Goal: Task Accomplishment & Management: Manage account settings

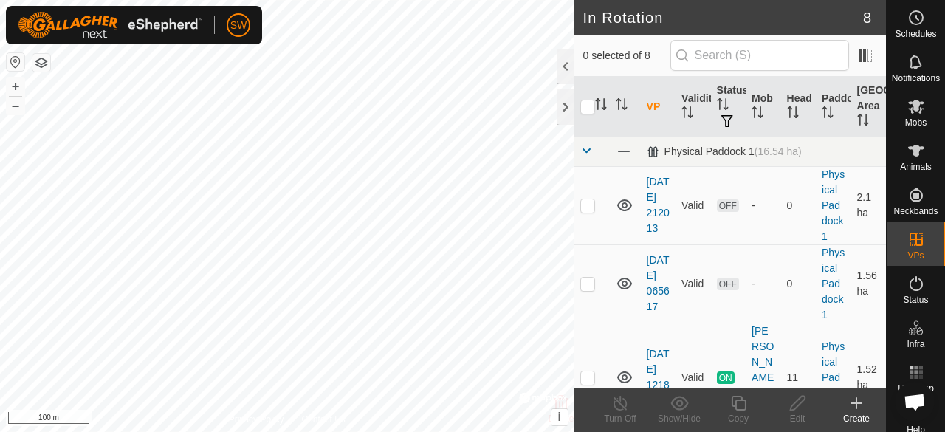
checkbox input "true"
click at [797, 414] on div "Edit" at bounding box center [797, 418] width 59 height 13
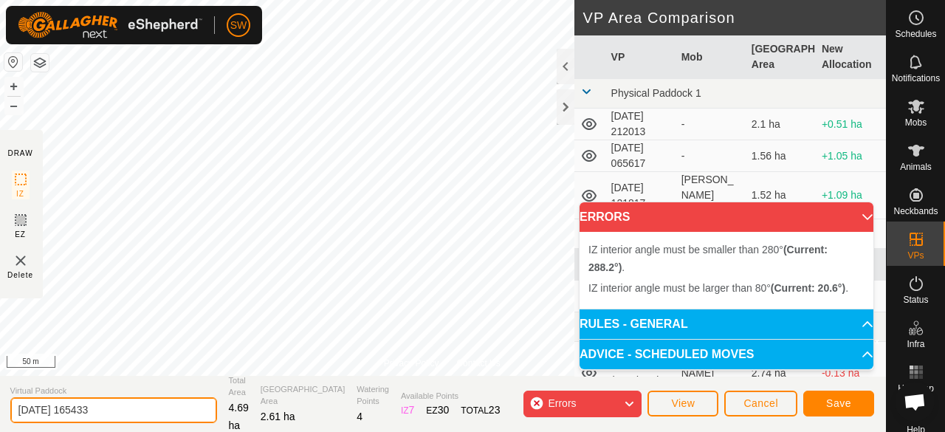
click at [35, 410] on input "[DATE] 165433" at bounding box center [113, 410] width 207 height 26
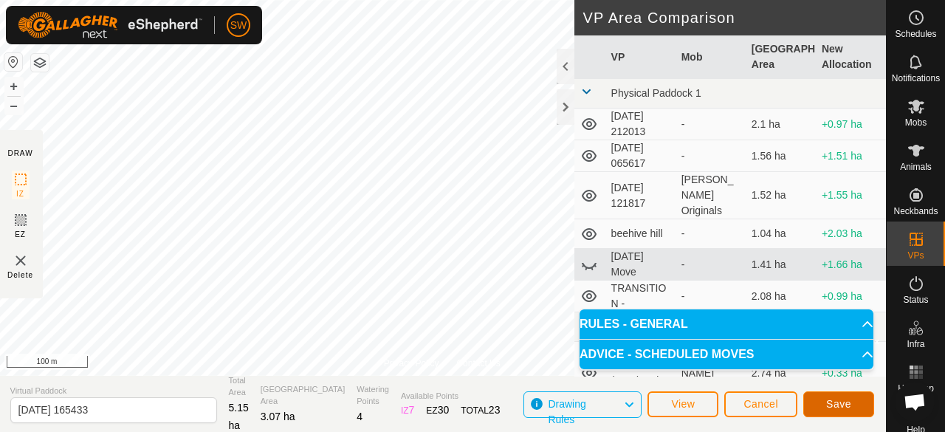
click at [820, 398] on button "Save" at bounding box center [838, 404] width 71 height 26
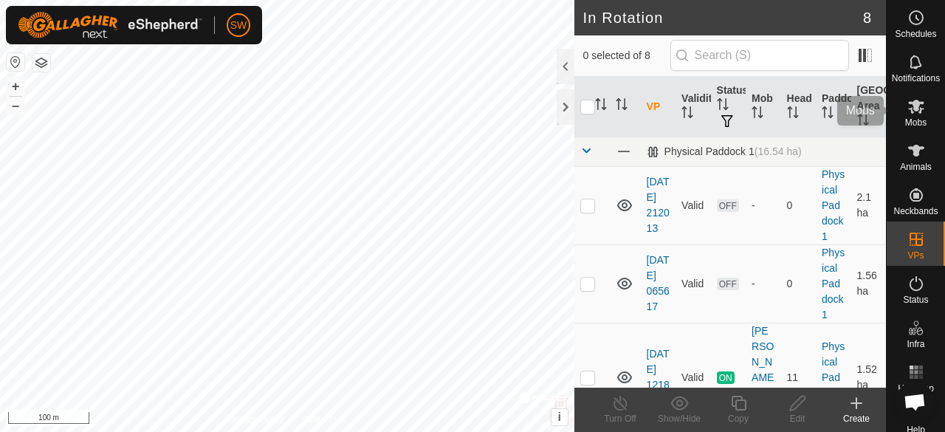
click at [911, 115] on es-mob-svg-icon at bounding box center [916, 107] width 27 height 24
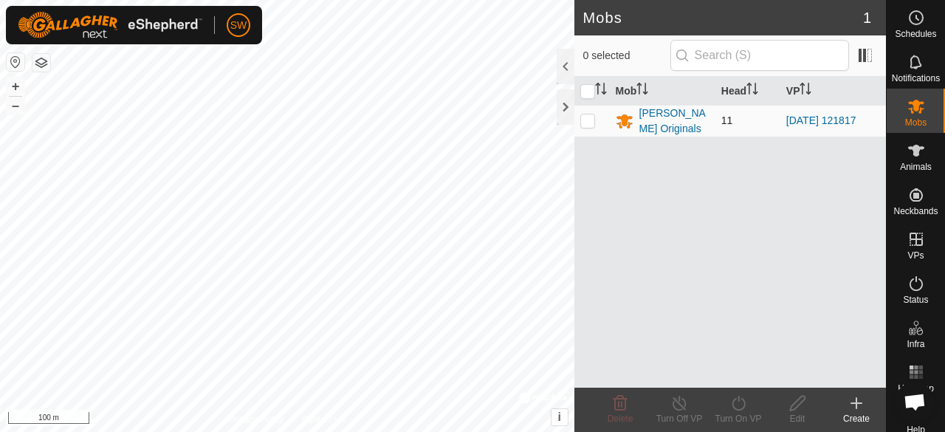
click at [585, 124] on p-checkbox at bounding box center [587, 120] width 15 height 12
checkbox input "true"
click at [674, 401] on icon at bounding box center [680, 403] width 18 height 18
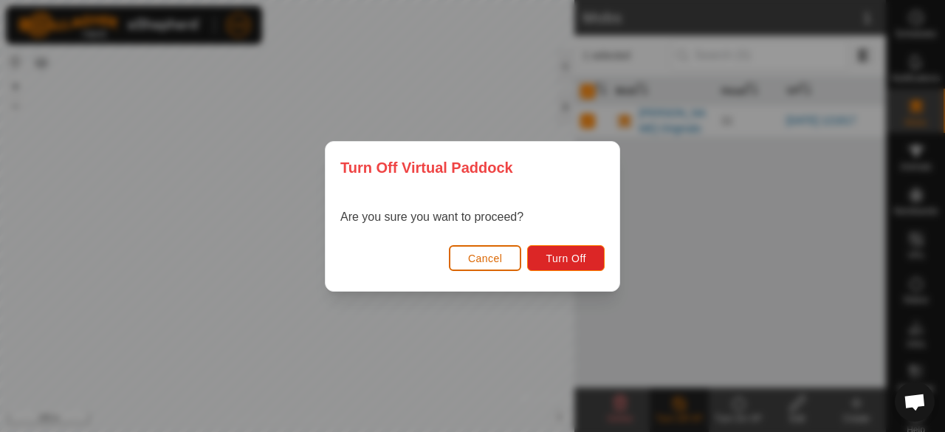
click at [476, 253] on span "Cancel" at bounding box center [485, 259] width 35 height 12
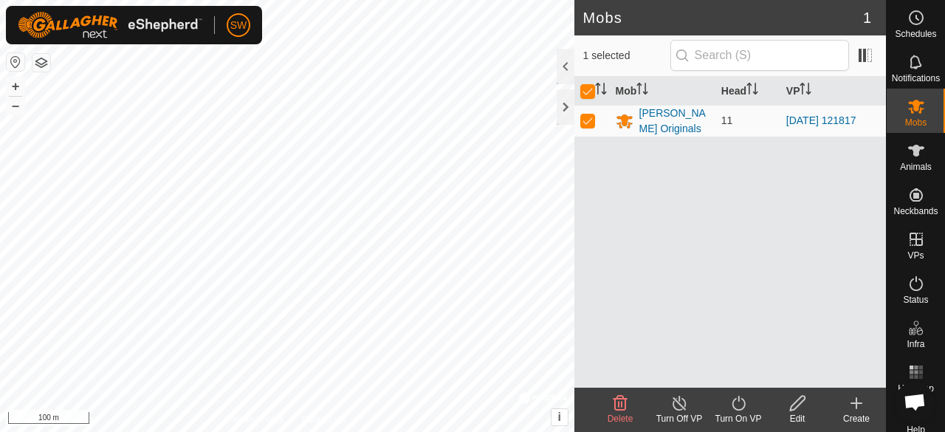
click at [739, 407] on icon at bounding box center [739, 403] width 18 height 18
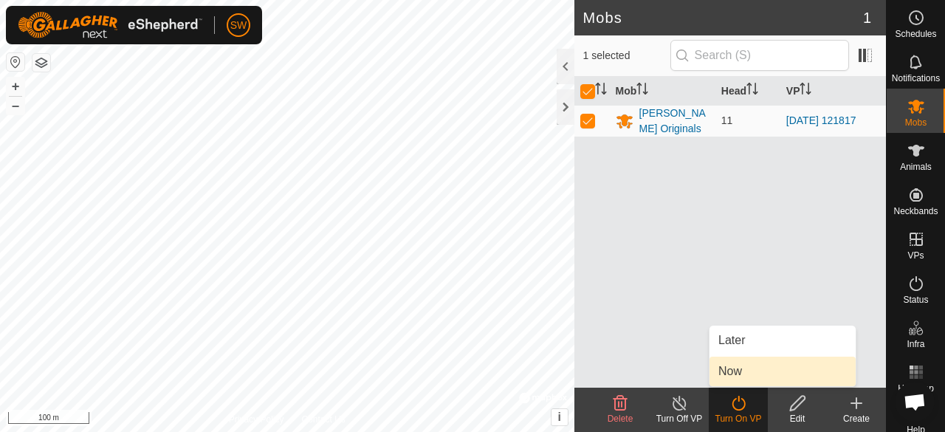
click at [744, 357] on link "Now" at bounding box center [783, 372] width 146 height 30
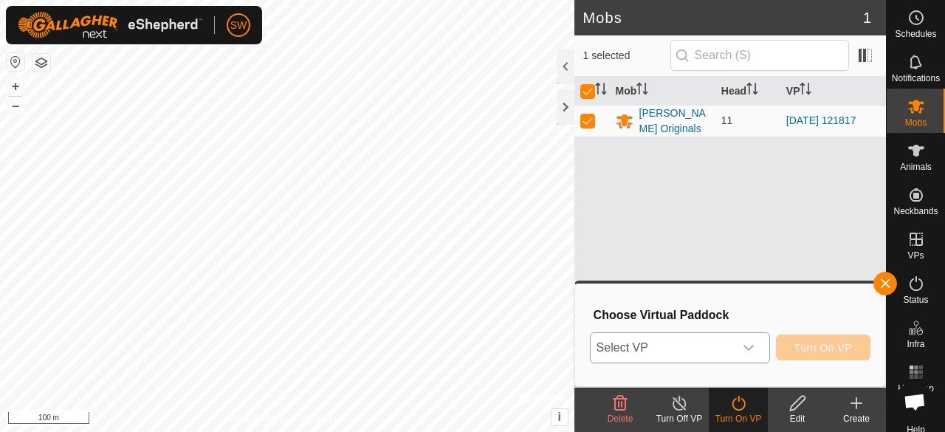
click at [709, 343] on span "Select VP" at bounding box center [662, 348] width 143 height 30
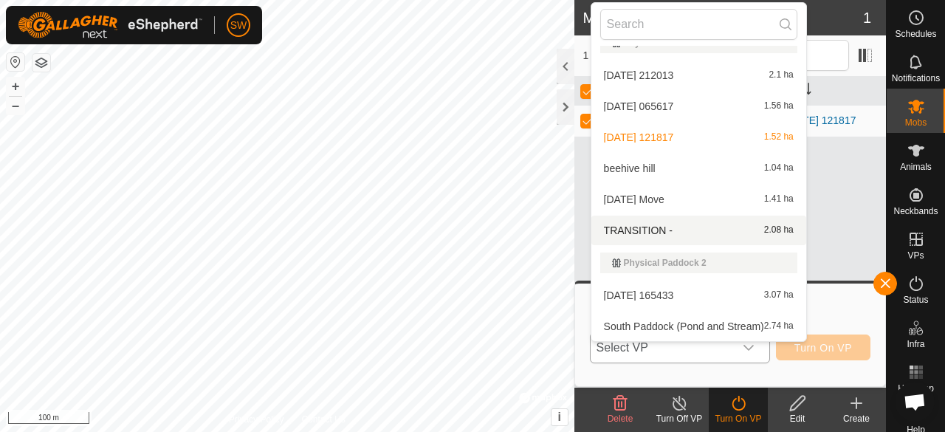
scroll to position [18, 0]
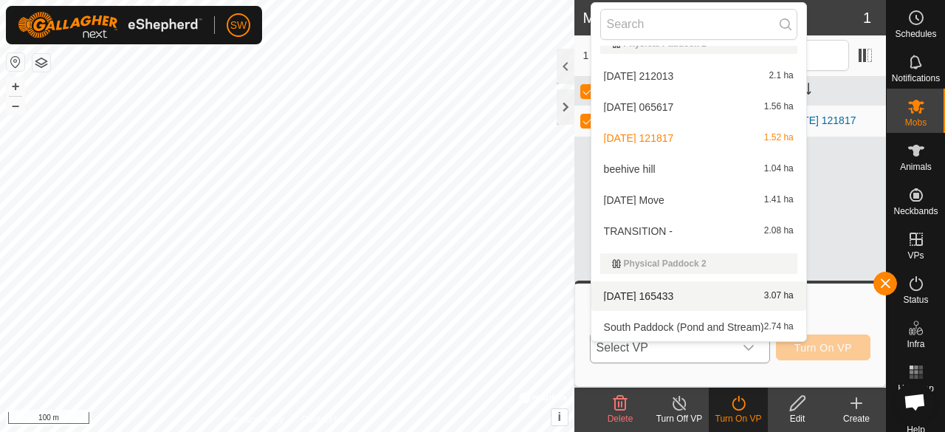
click at [669, 291] on span "[DATE] 165433" at bounding box center [639, 296] width 70 height 10
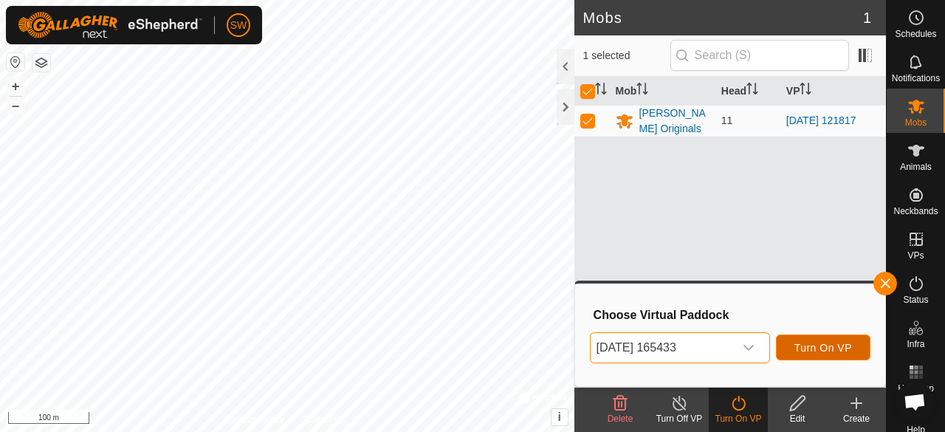
click at [815, 345] on span "Turn On VP" at bounding box center [824, 348] width 58 height 12
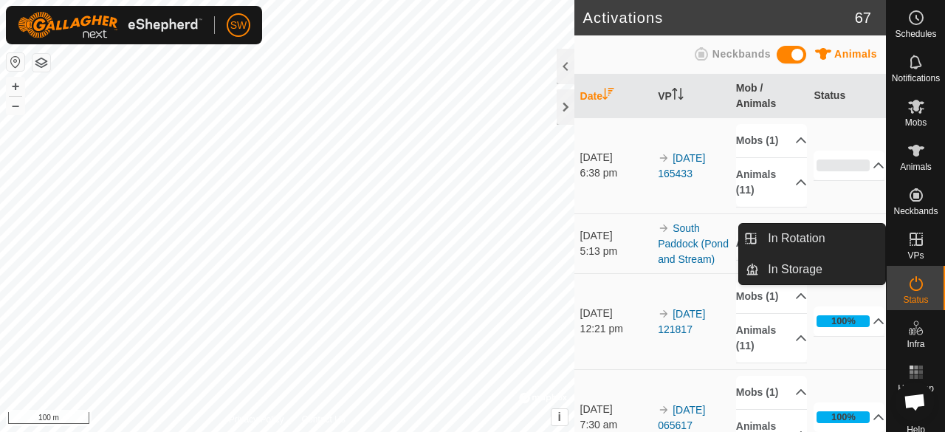
click at [908, 247] on icon at bounding box center [917, 239] width 18 height 18
click at [814, 240] on link "In Rotation" at bounding box center [822, 239] width 126 height 30
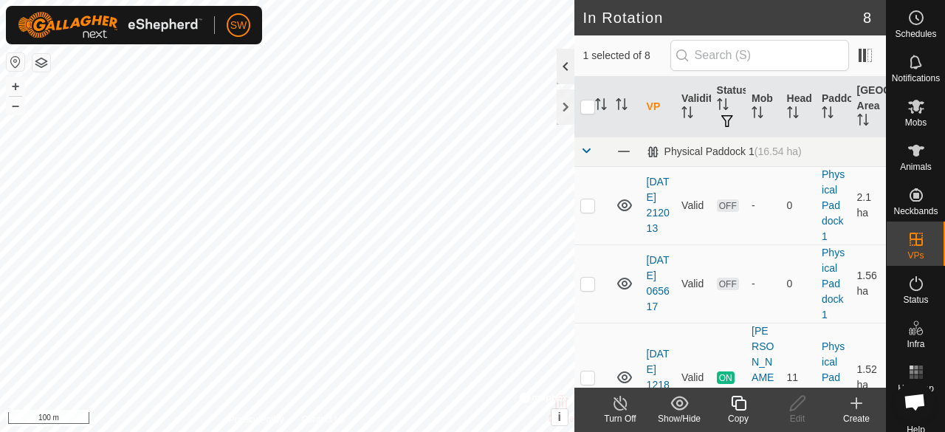
click at [566, 69] on div at bounding box center [566, 66] width 18 height 35
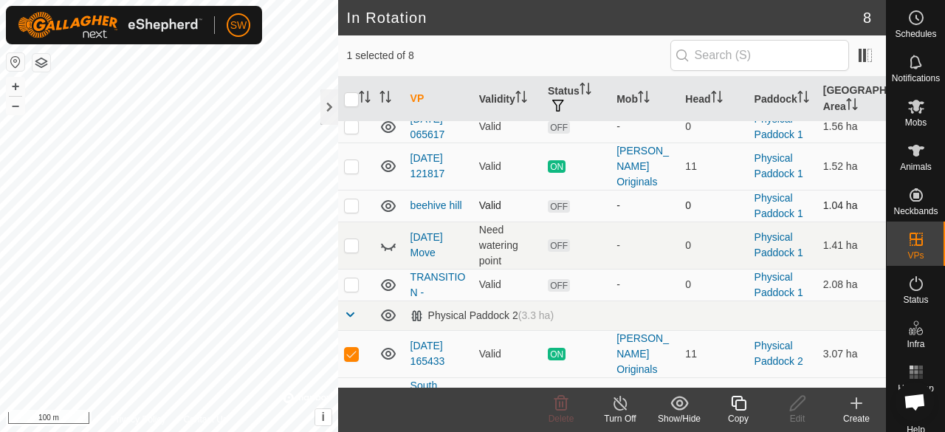
scroll to position [89, 0]
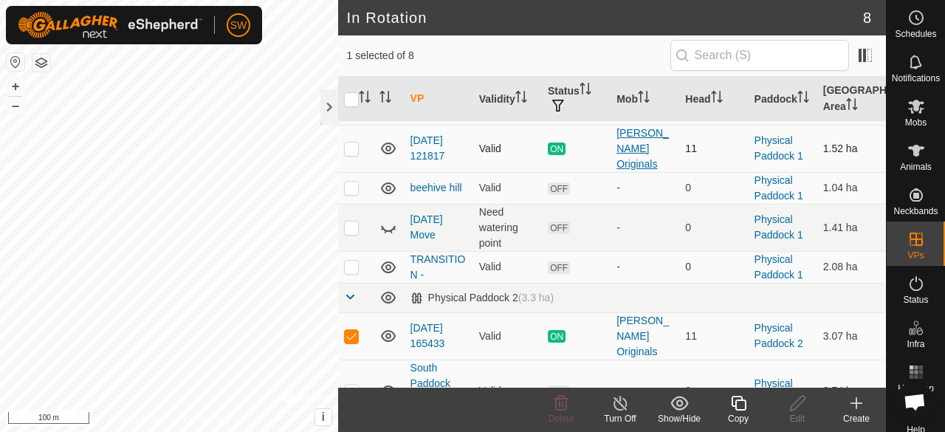
click at [630, 140] on div "[PERSON_NAME] Originals" at bounding box center [645, 149] width 57 height 47
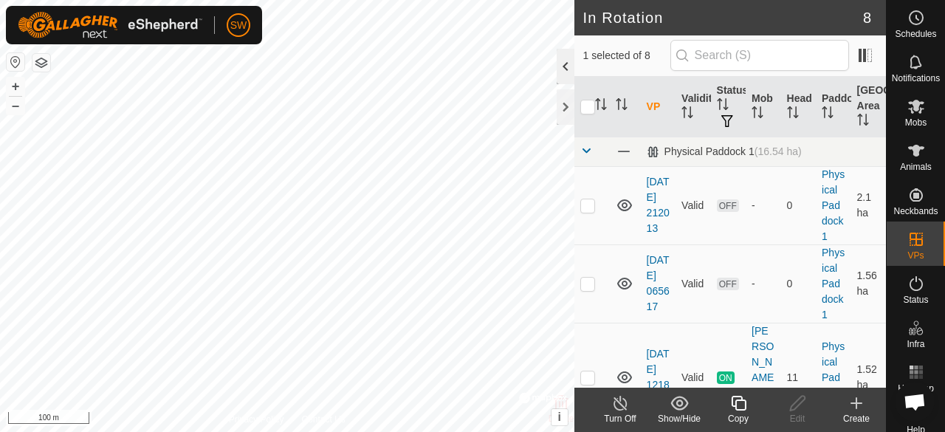
click at [561, 70] on div at bounding box center [566, 66] width 18 height 35
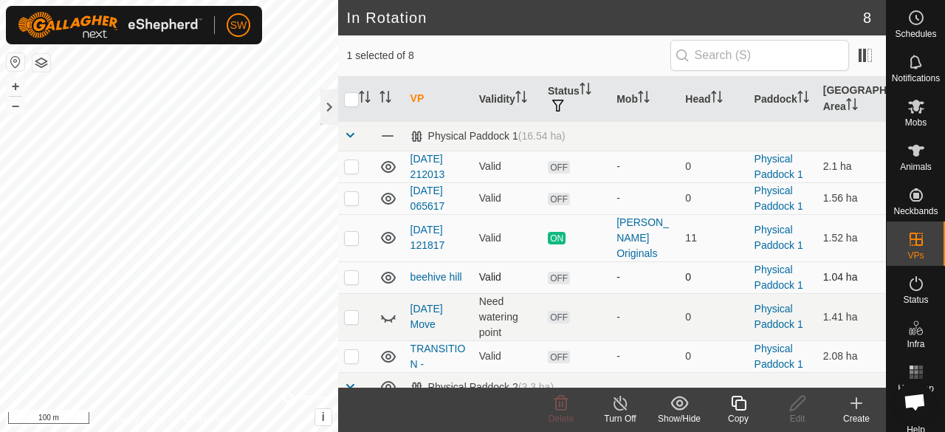
click at [357, 271] on p-checkbox at bounding box center [351, 277] width 15 height 12
click at [351, 271] on p-checkbox at bounding box center [351, 277] width 15 height 12
checkbox input "false"
click at [388, 272] on icon at bounding box center [388, 278] width 15 height 12
click at [384, 348] on icon at bounding box center [389, 357] width 18 height 18
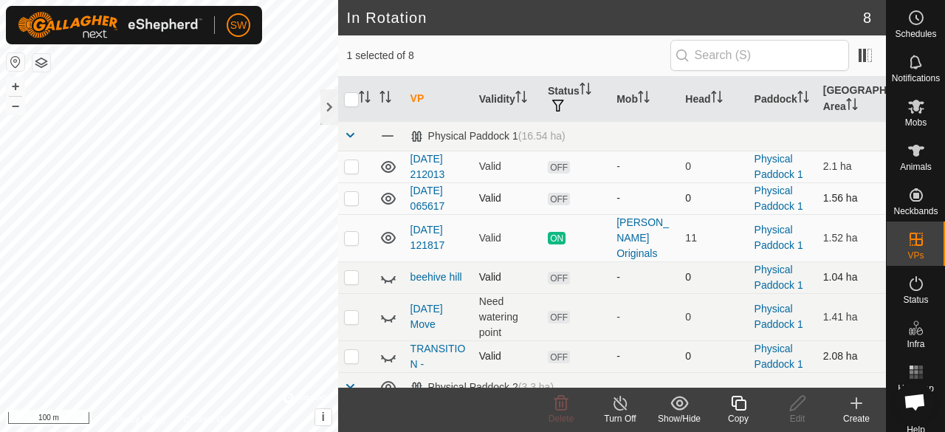
click at [388, 197] on icon at bounding box center [389, 199] width 18 height 18
click at [387, 165] on icon at bounding box center [389, 167] width 18 height 18
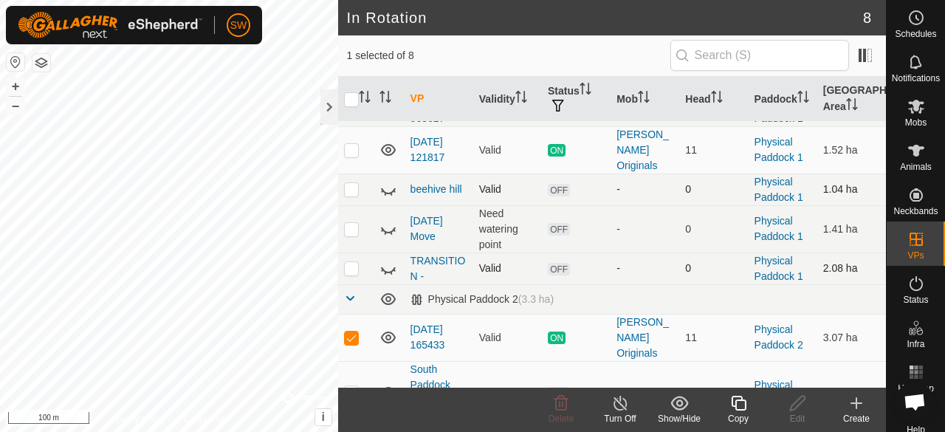
scroll to position [89, 0]
click at [388, 383] on icon at bounding box center [389, 392] width 18 height 18
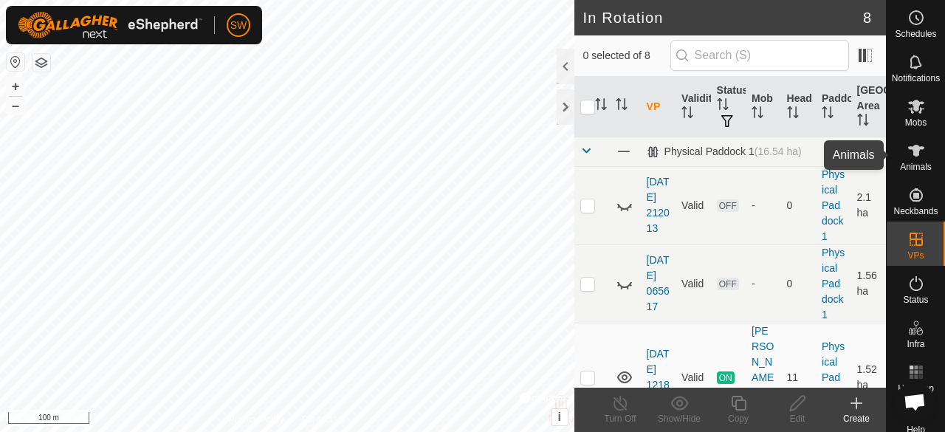
click at [914, 148] on icon at bounding box center [916, 151] width 16 height 12
